Goal: Use online tool/utility: Utilize a website feature to perform a specific function

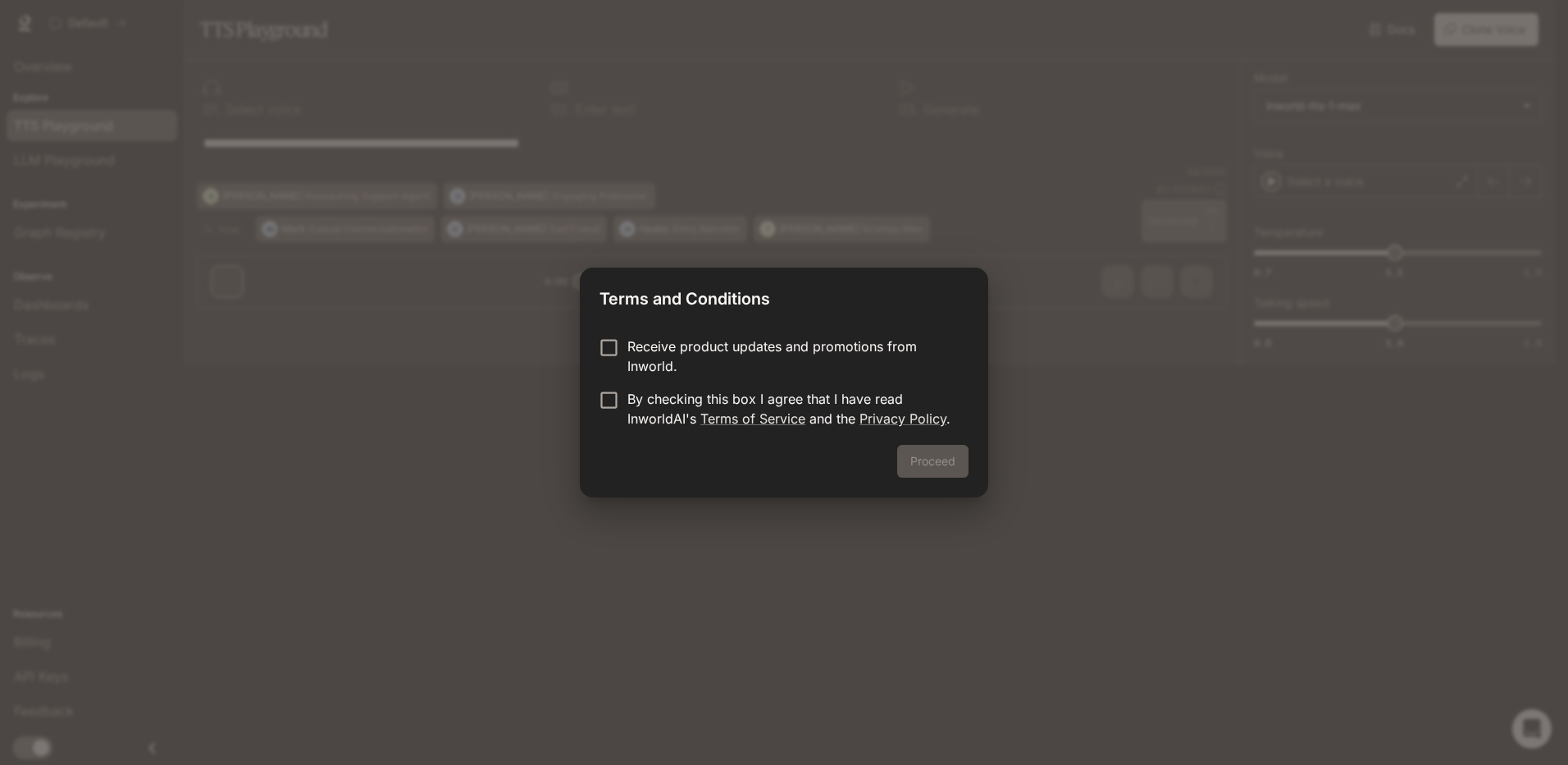
click at [1073, 343] on div "Terms and Conditions Receive product updates and promotions from Inworld. By ch…" at bounding box center [784, 382] width 1568 height 765
click at [968, 476] on button "Proceed" at bounding box center [933, 460] width 71 height 33
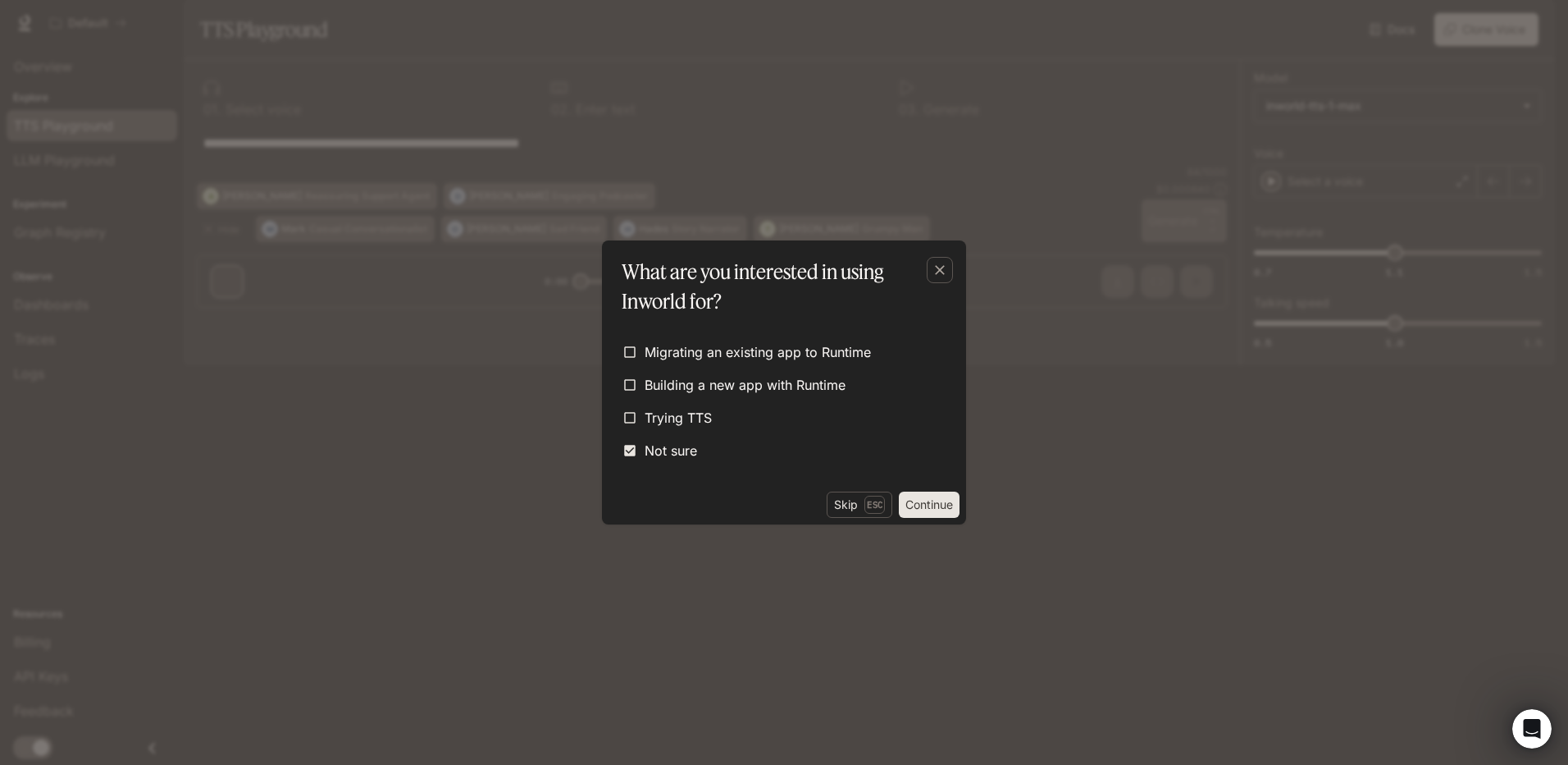
click at [918, 518] on button "Continue" at bounding box center [928, 505] width 60 height 27
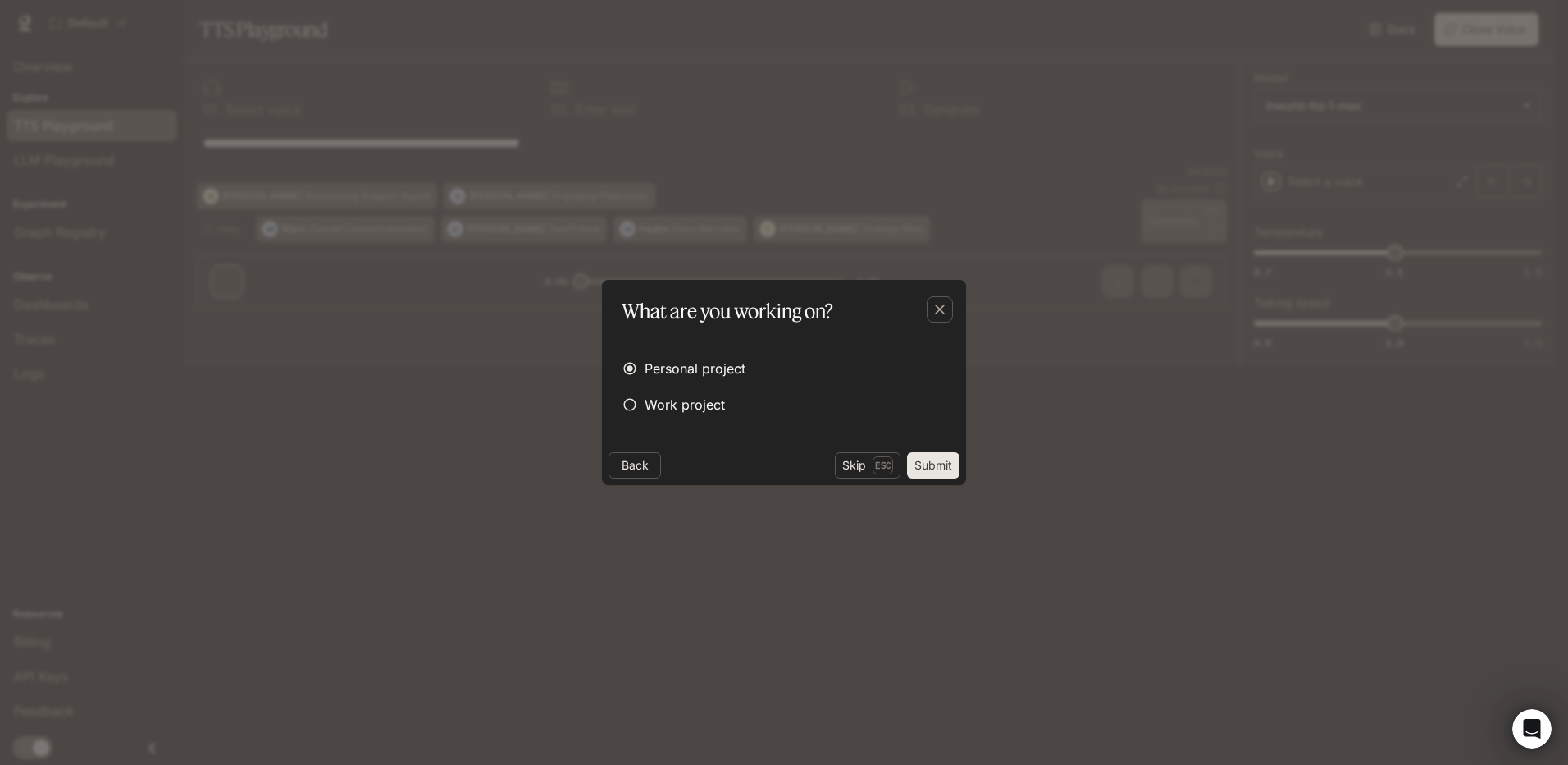
click at [909, 478] on button "Submit" at bounding box center [933, 465] width 52 height 27
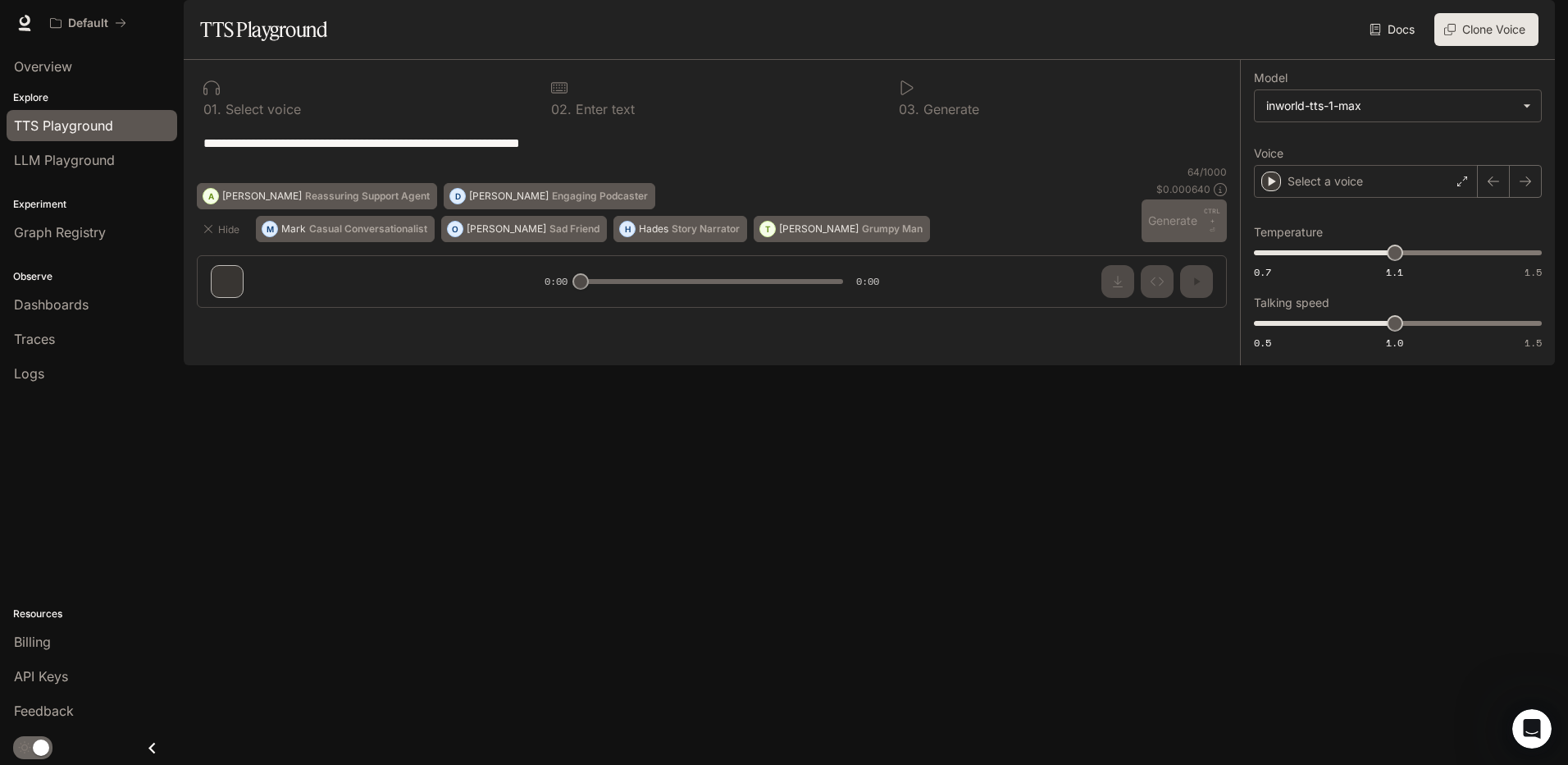
click at [472, 165] on div "**********" at bounding box center [711, 145] width 1030 height 40
click at [291, 321] on div "**********" at bounding box center [712, 191] width 1057 height 261
click at [1417, 198] on div "Select a voice" at bounding box center [1365, 181] width 224 height 33
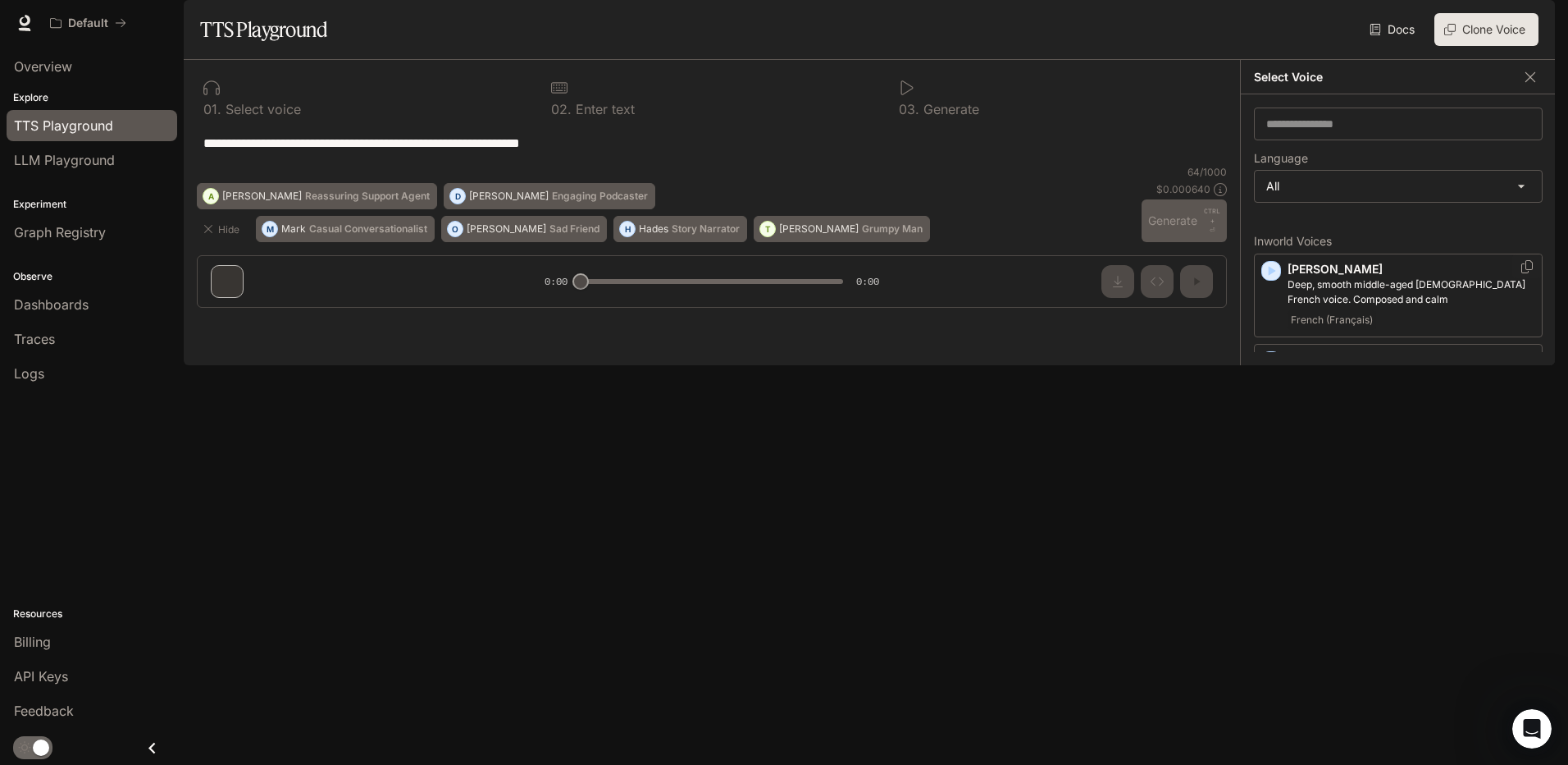
click at [1268, 276] on icon "button" at bounding box center [1271, 271] width 7 height 10
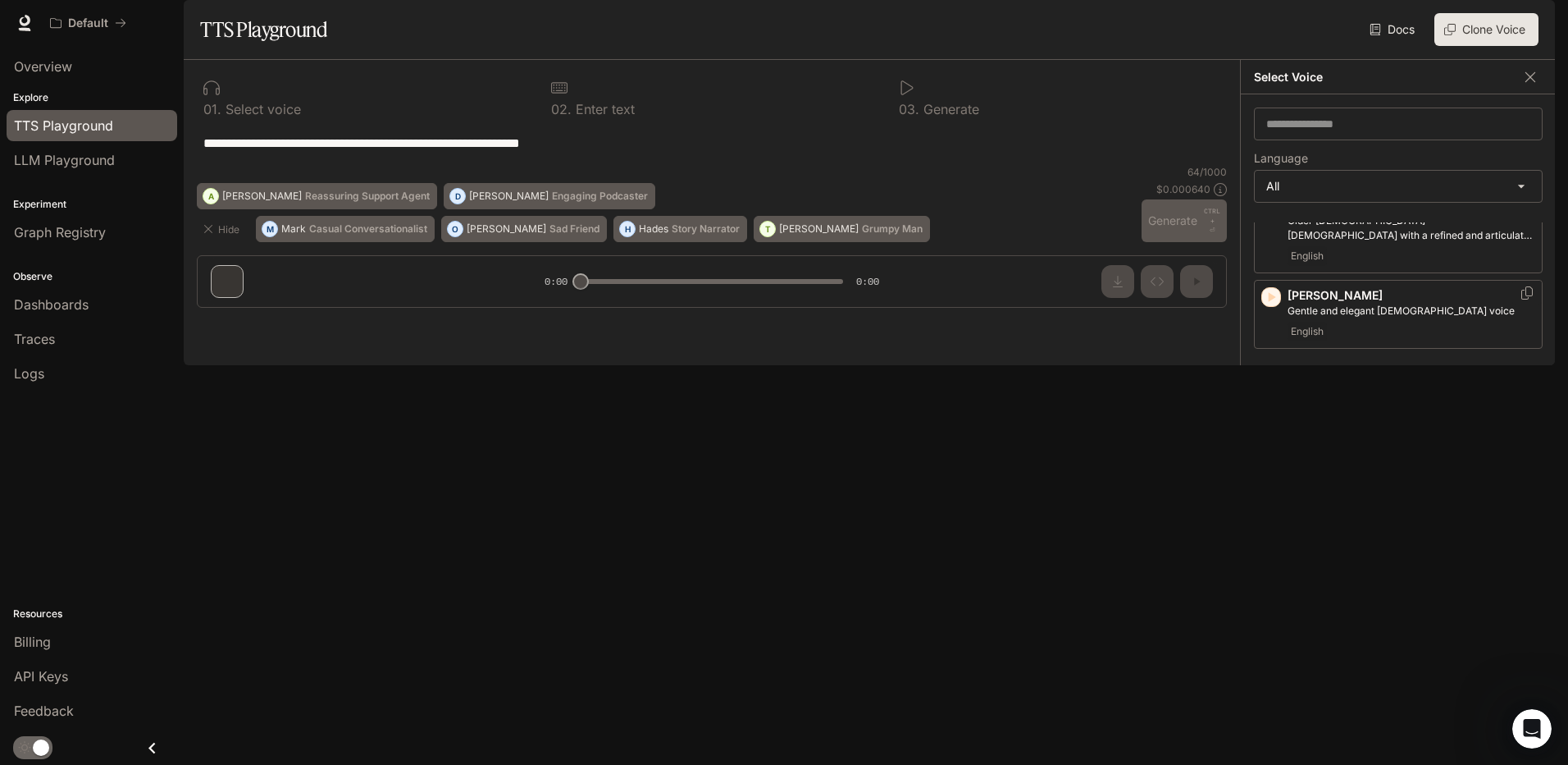
click at [1268, 302] on icon "button" at bounding box center [1271, 297] width 7 height 10
click at [1253, 348] on div "[PERSON_NAME] and elegant [DEMOGRAPHIC_DATA] voice English" at bounding box center [1398, 315] width 289 height 69
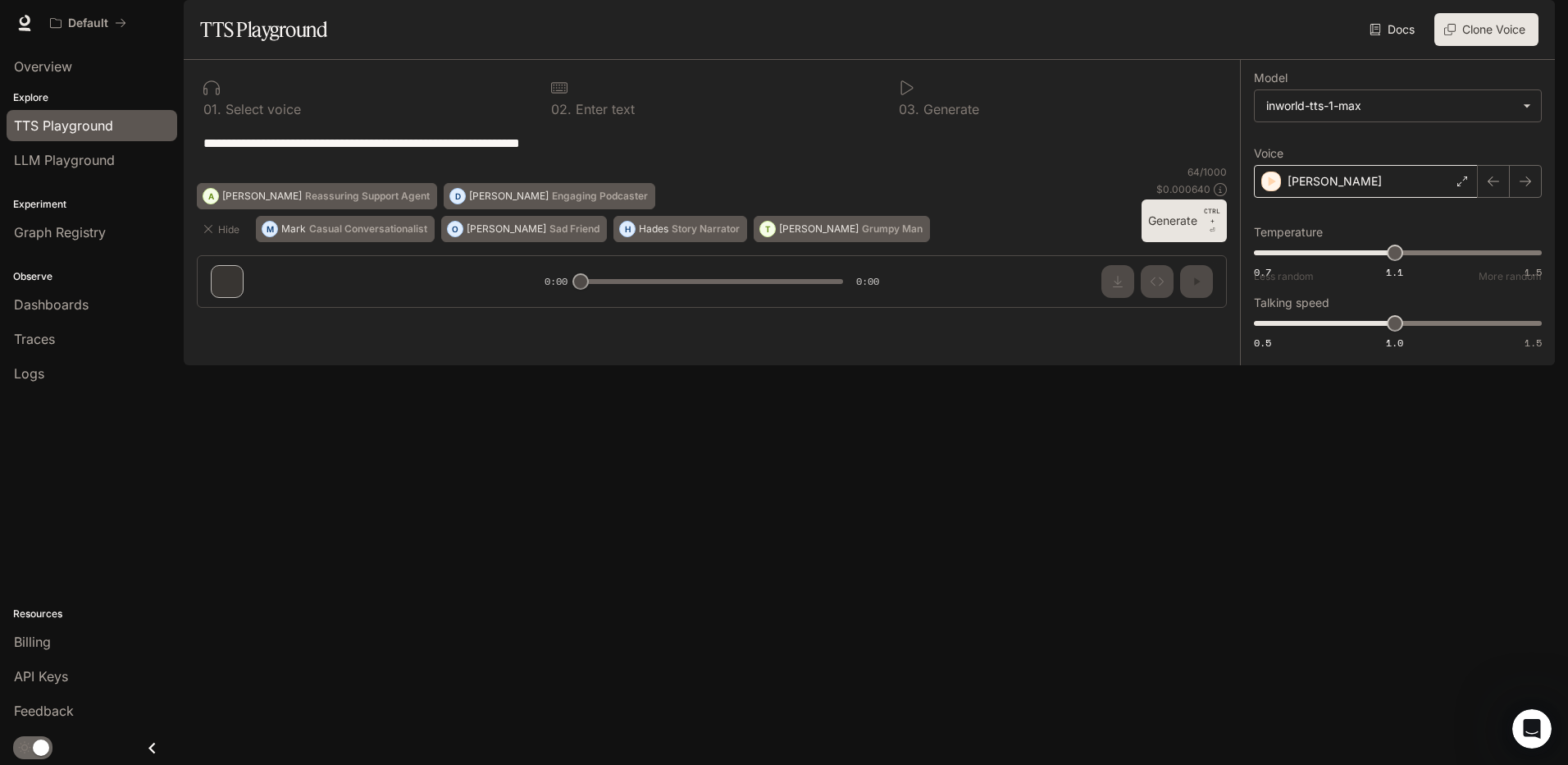
click at [1287, 189] on p "[PERSON_NAME]" at bounding box center [1334, 181] width 94 height 17
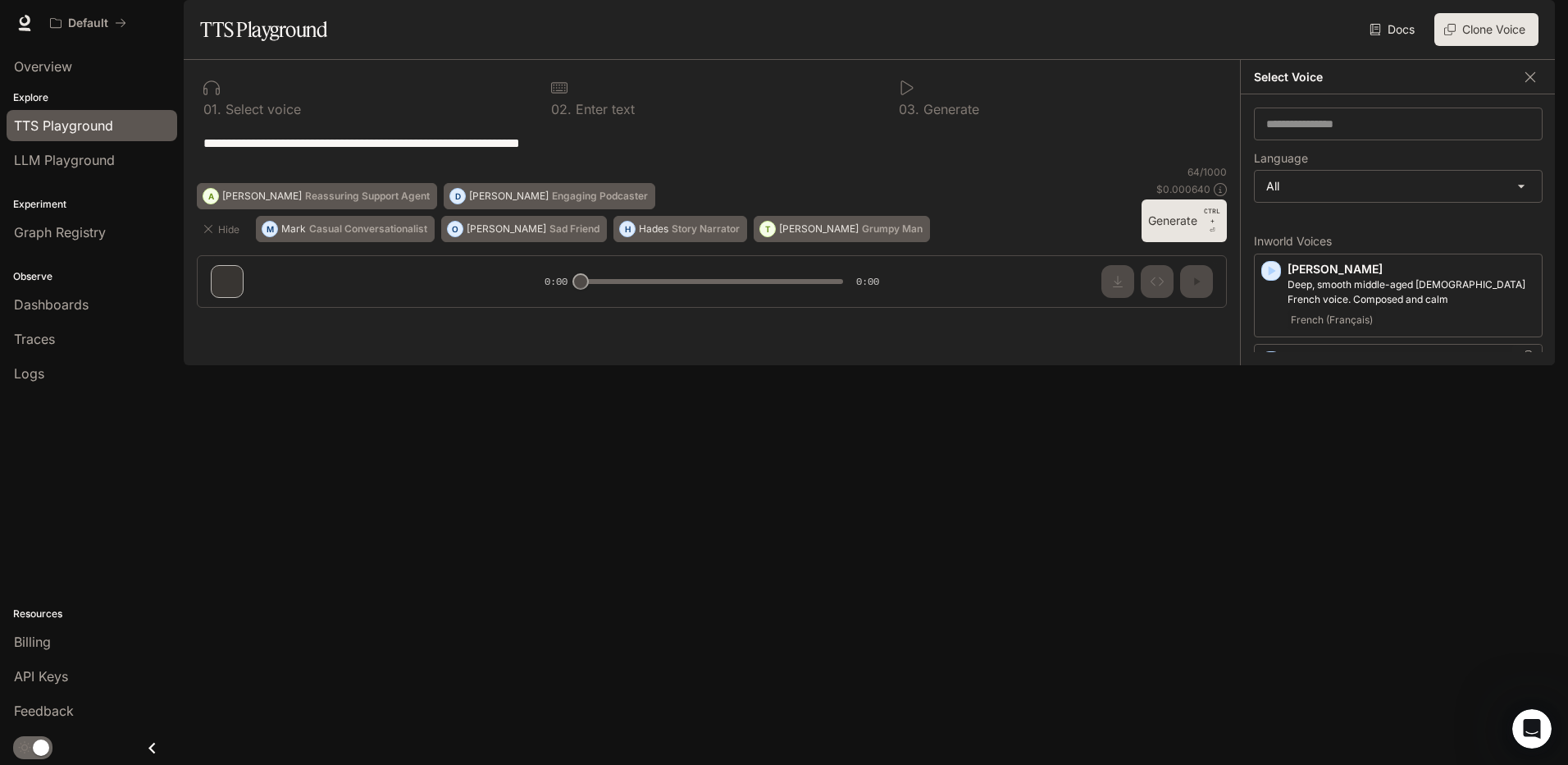
click at [1268, 366] on icon "button" at bounding box center [1271, 361] width 7 height 10
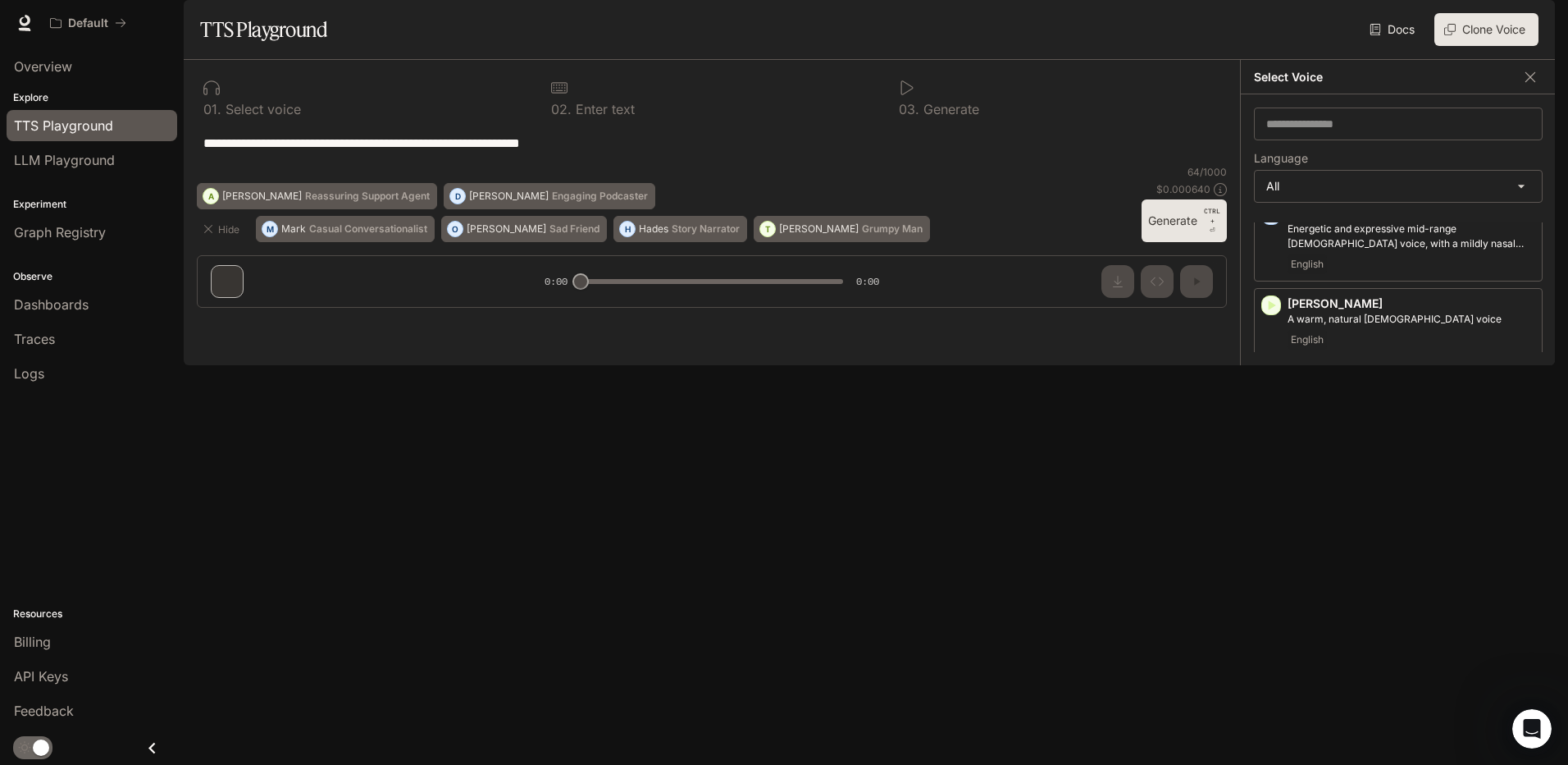
scroll to position [246, 0]
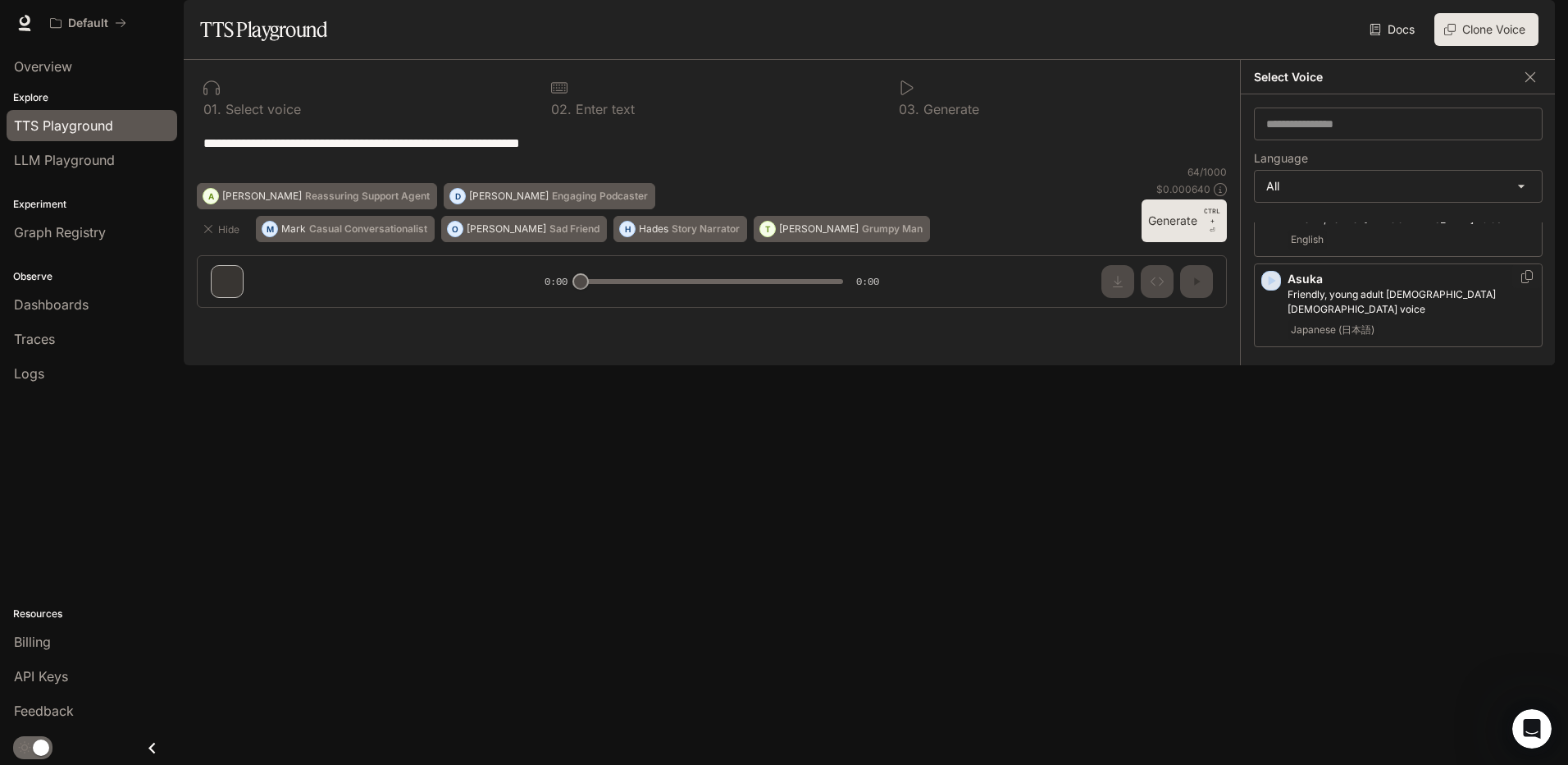
click at [1263, 289] on icon "button" at bounding box center [1271, 280] width 17 height 17
click at [1268, 270] on icon "button" at bounding box center [1271, 265] width 7 height 10
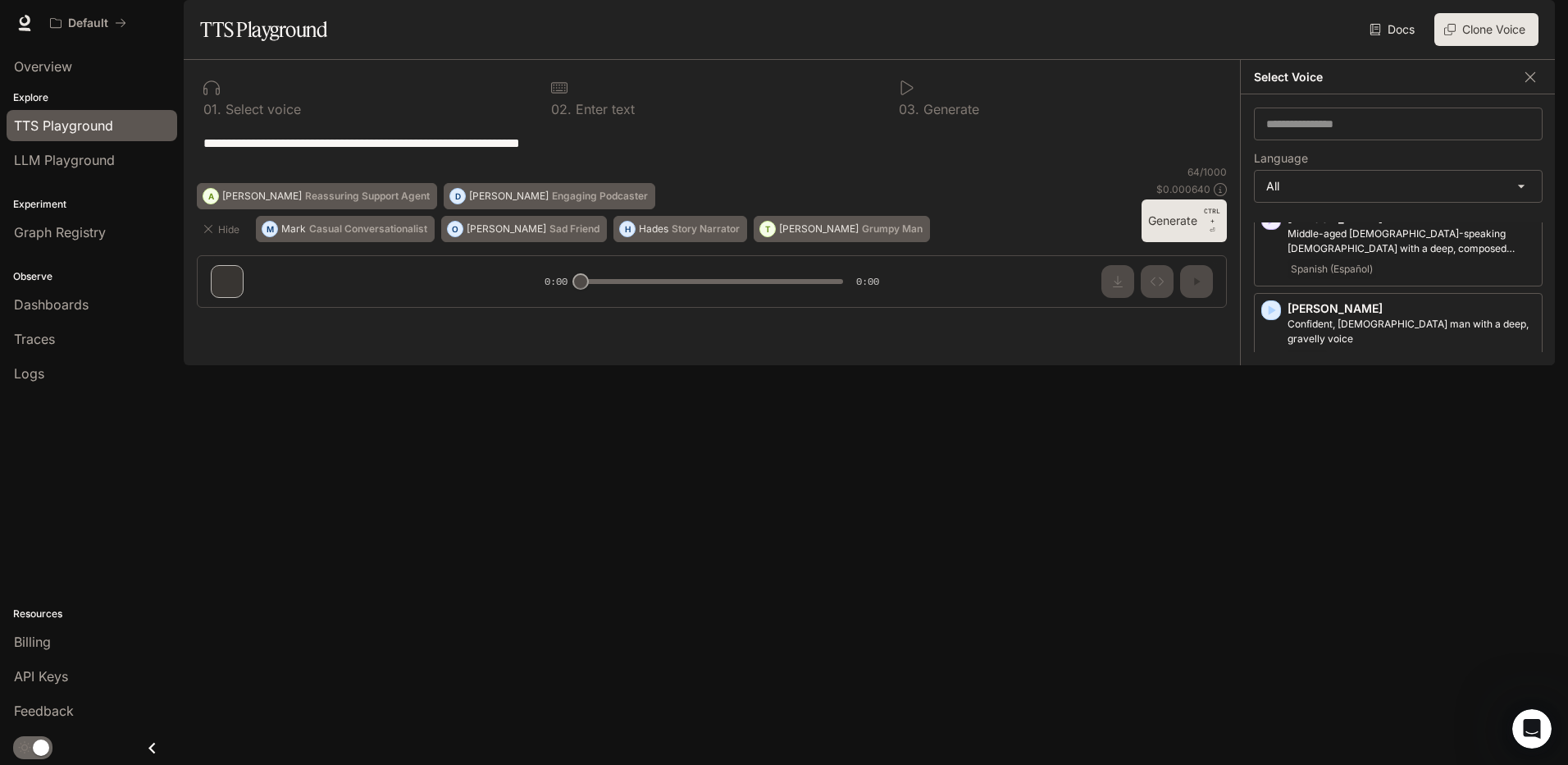
scroll to position [2871, 0]
